Goal: Transaction & Acquisition: Purchase product/service

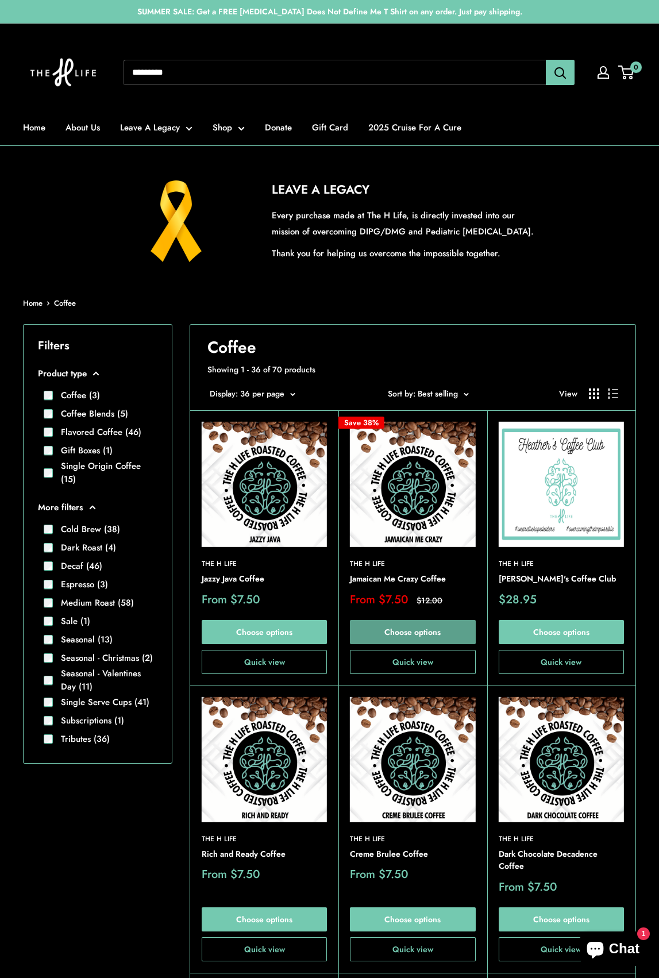
click at [391, 630] on link "Choose options" at bounding box center [412, 632] width 125 height 24
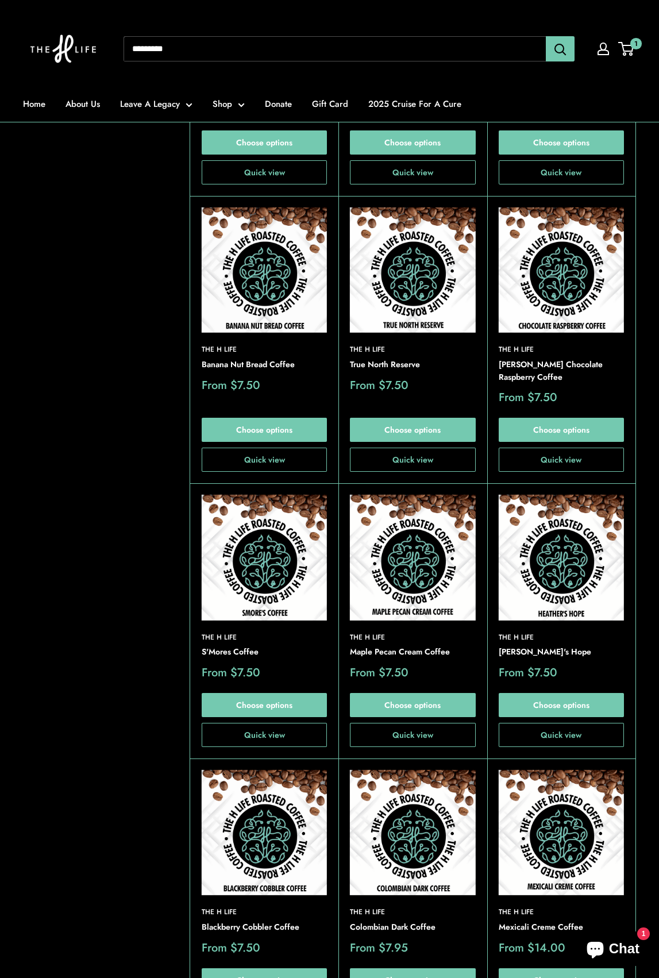
scroll to position [805, 0]
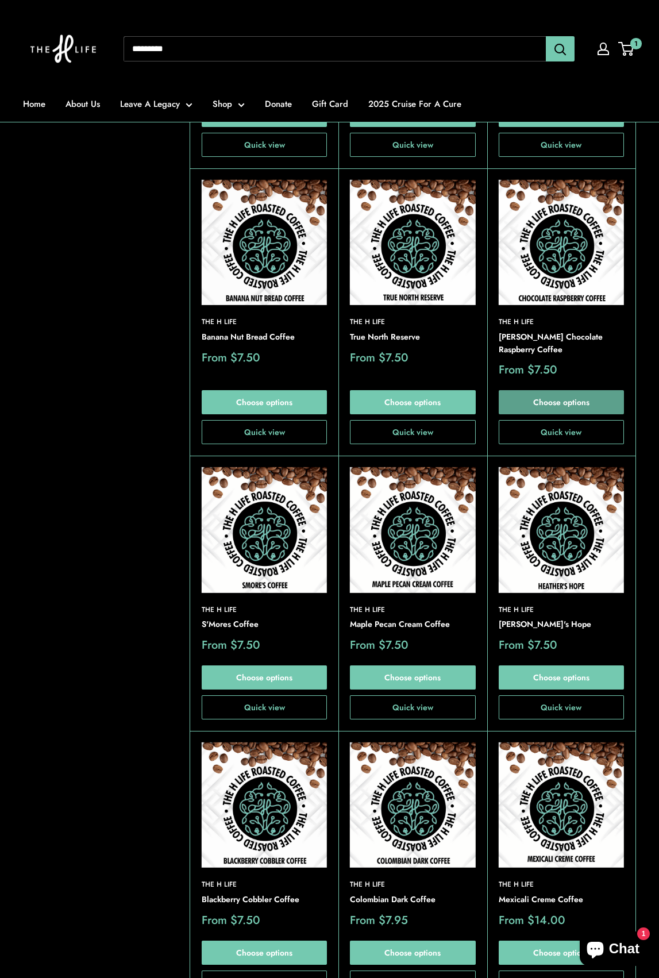
click at [565, 402] on link "Choose options" at bounding box center [561, 402] width 125 height 24
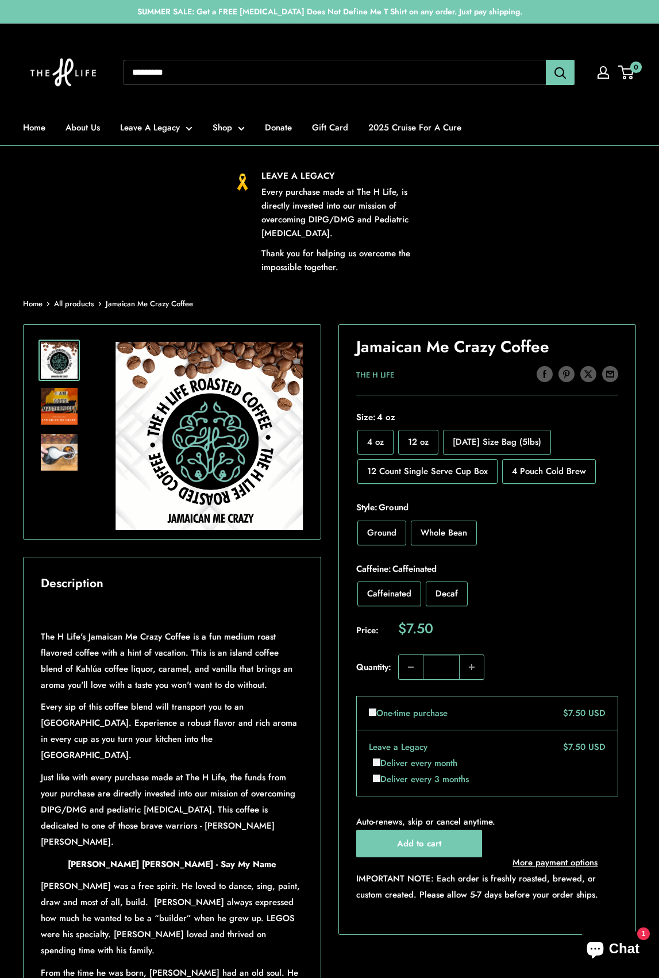
click at [418, 438] on span "12 oz" at bounding box center [418, 442] width 21 height 13
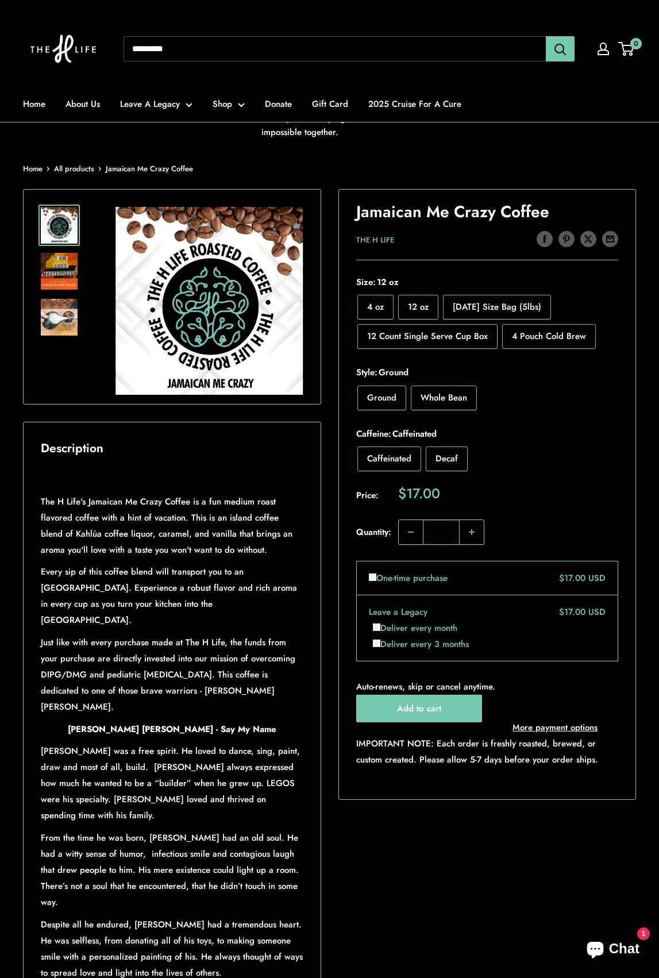
scroll to position [115, 0]
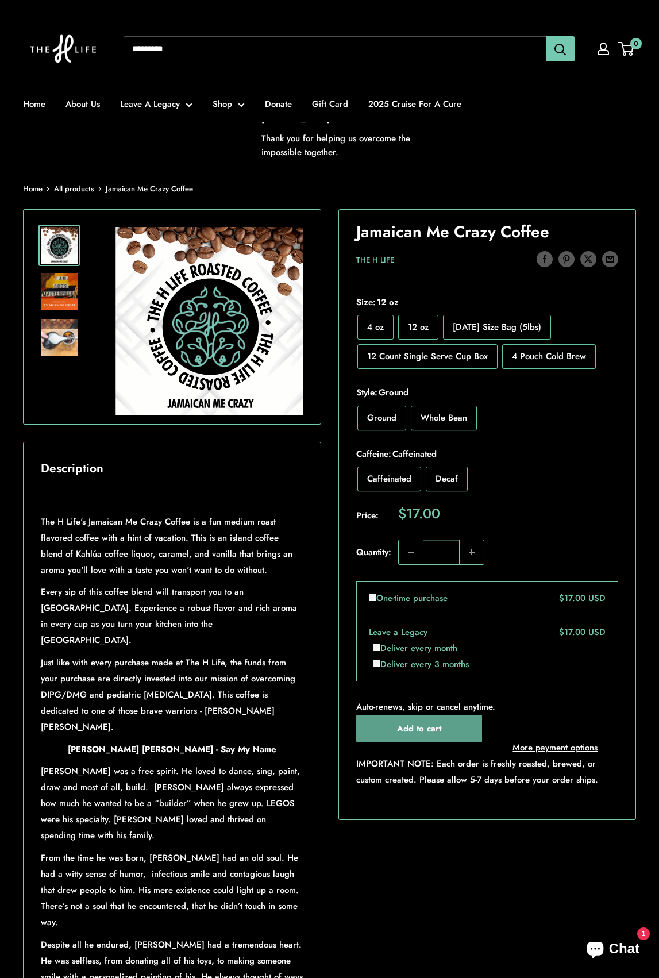
click at [379, 730] on button "Add to cart" at bounding box center [419, 729] width 126 height 28
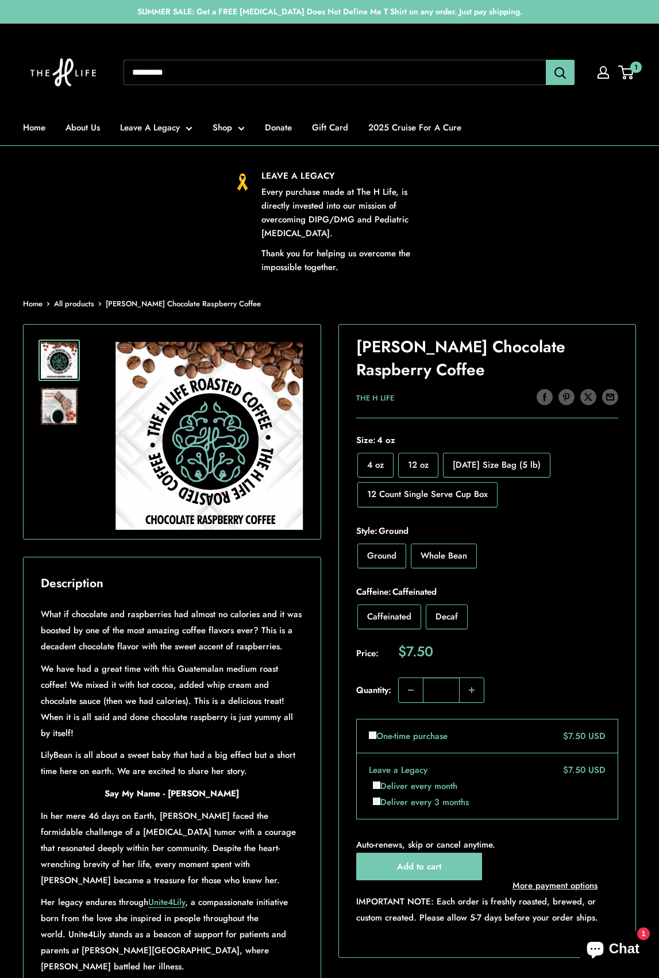
click at [426, 460] on span "12 oz" at bounding box center [418, 465] width 21 height 13
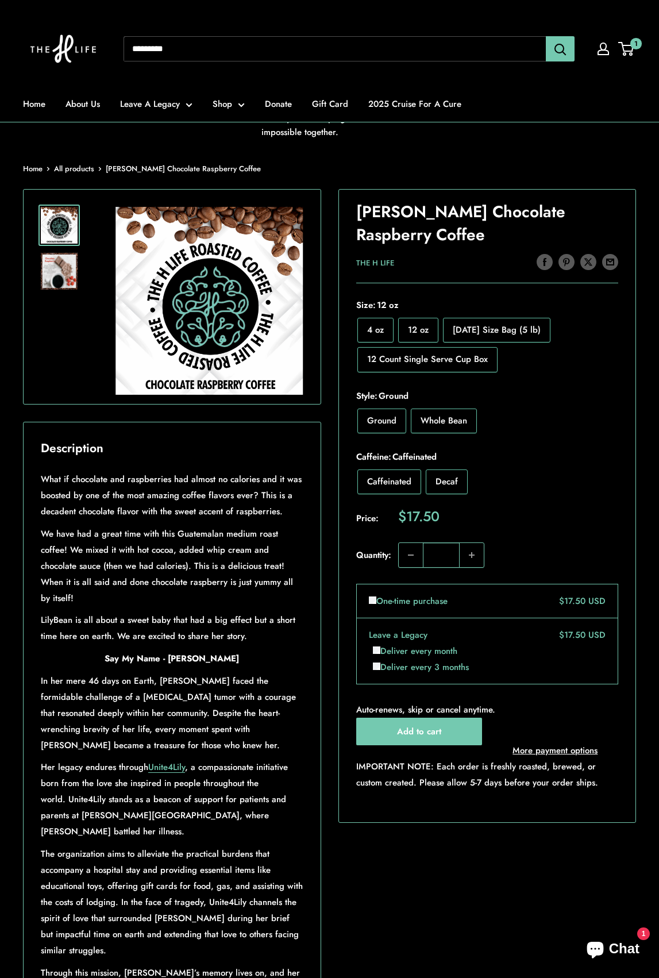
scroll to position [172, 0]
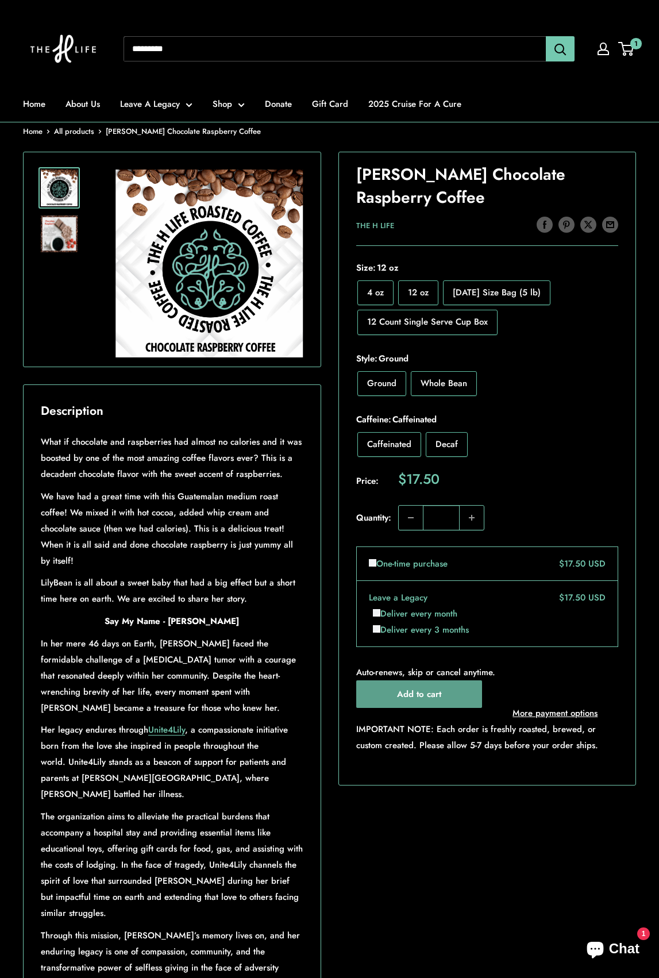
click at [460, 698] on button "Add to cart" at bounding box center [419, 694] width 126 height 28
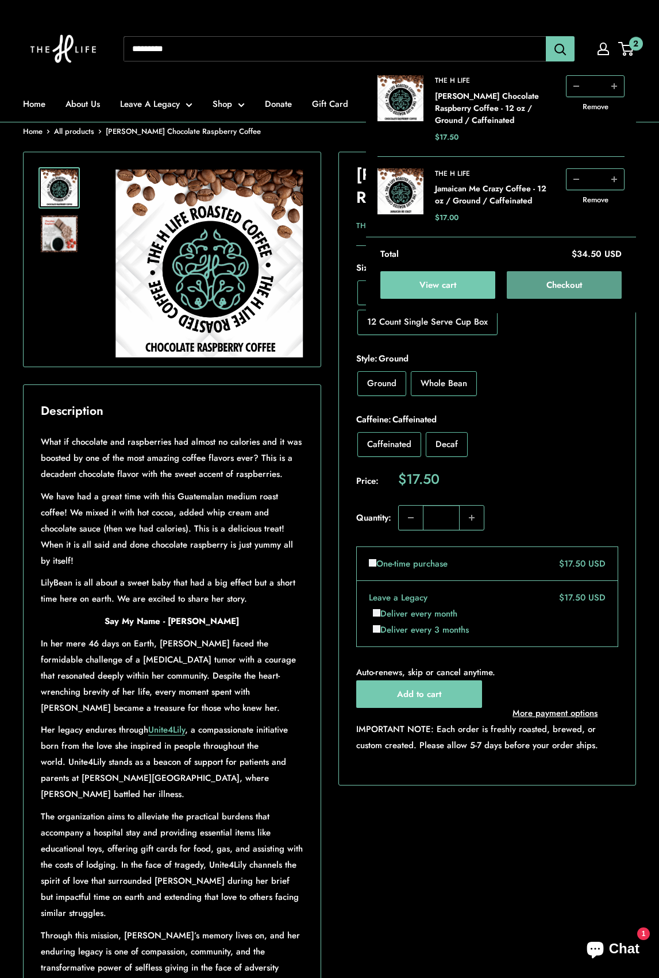
click at [567, 288] on button "Checkout" at bounding box center [564, 285] width 115 height 28
